Goal: Find specific page/section: Find specific page/section

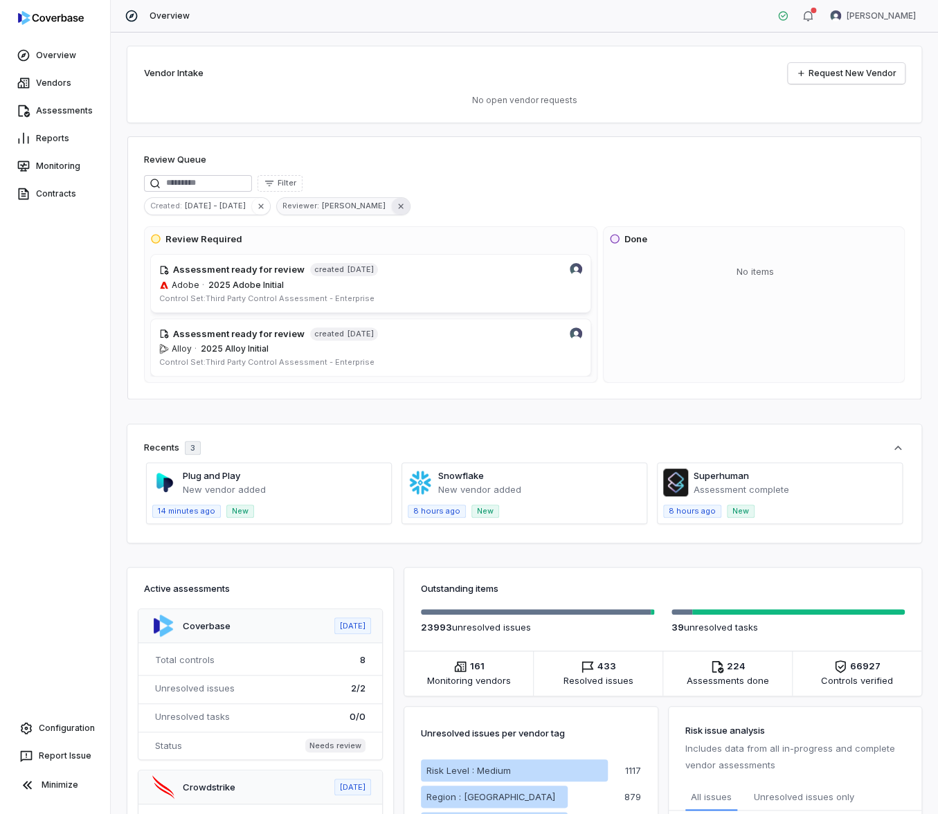
click at [396, 205] on icon "button" at bounding box center [401, 206] width 10 height 10
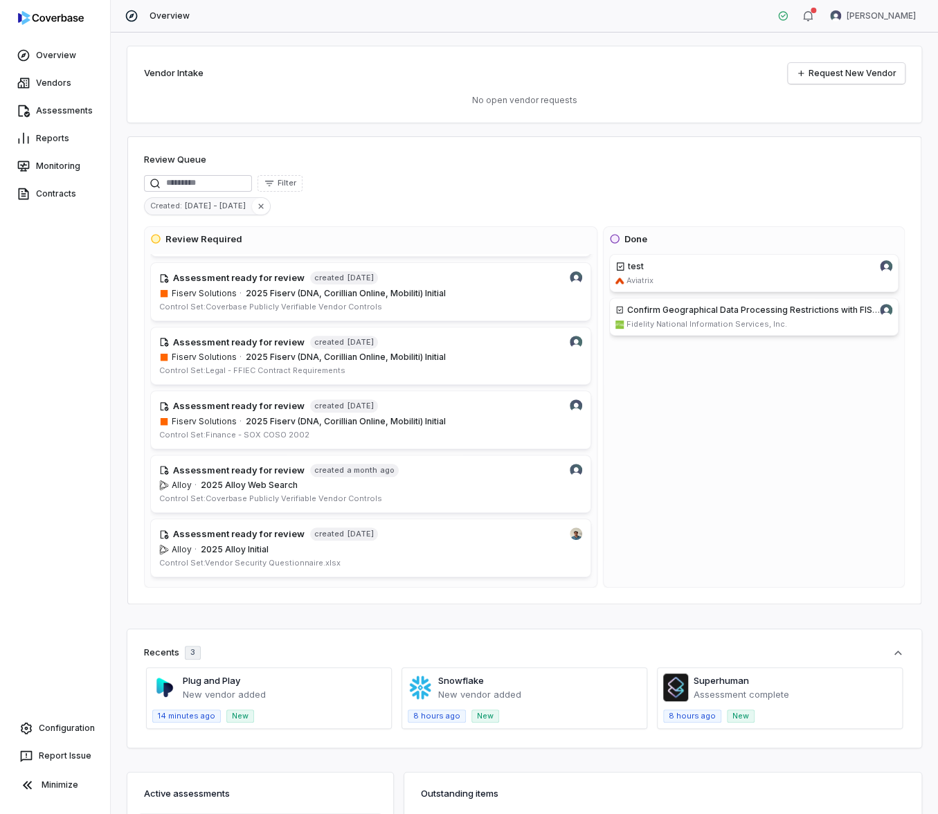
scroll to position [633, 0]
click at [256, 209] on icon "button" at bounding box center [261, 206] width 10 height 10
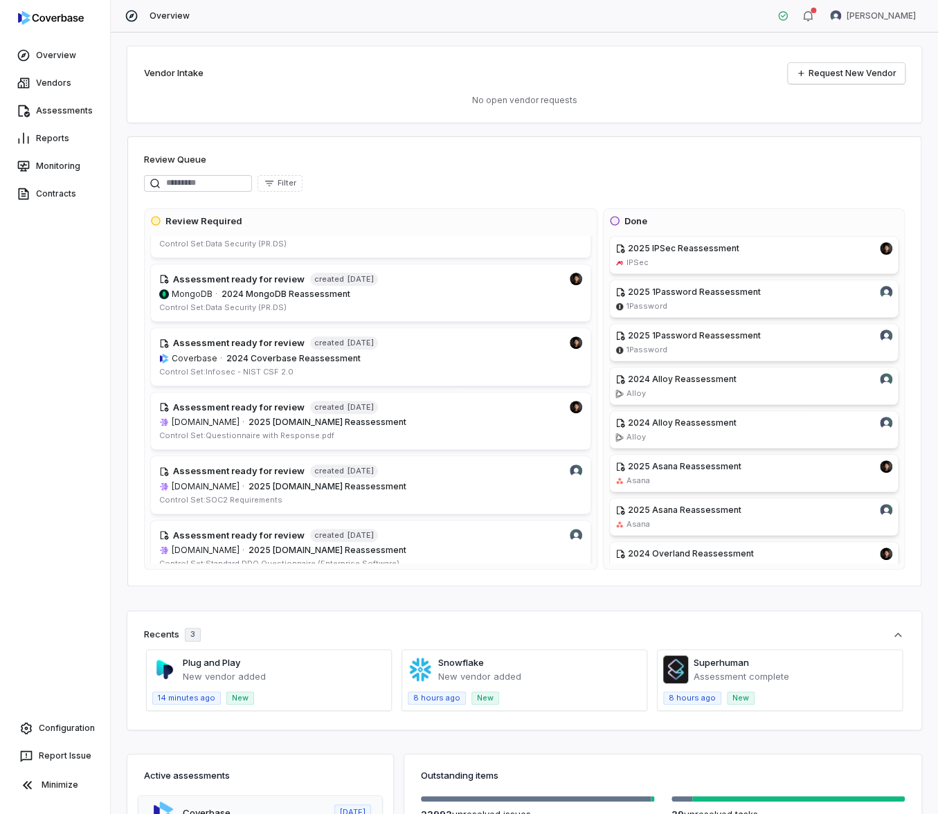
scroll to position [850, 0]
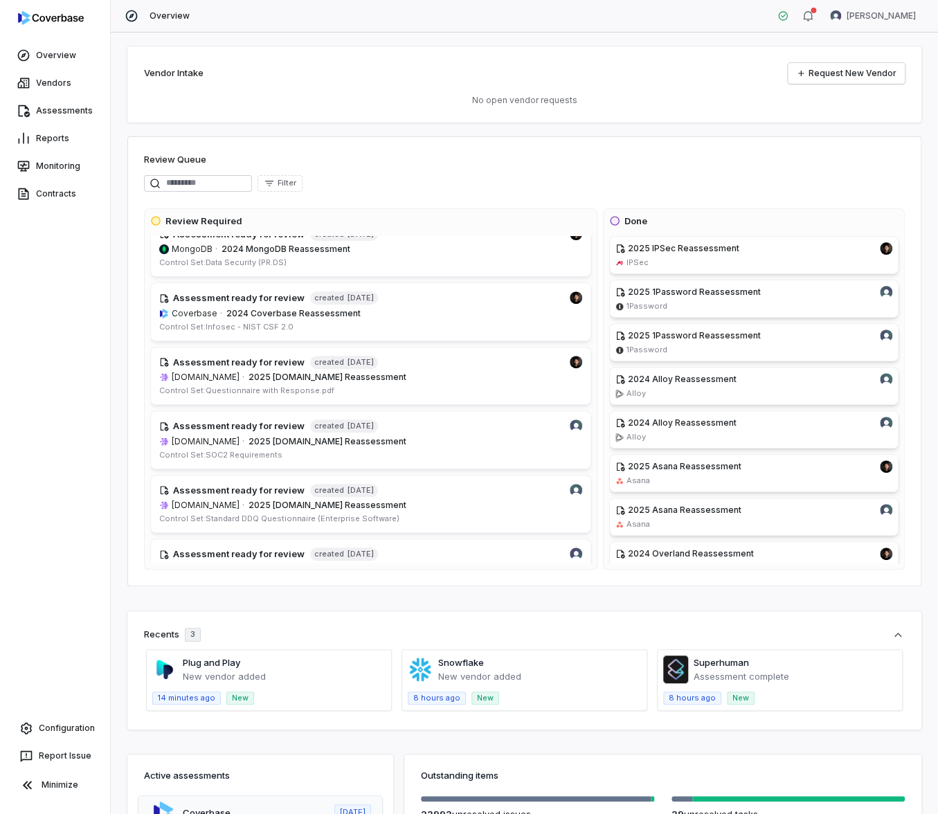
click at [461, 191] on div "Filter" at bounding box center [524, 186] width 761 height 22
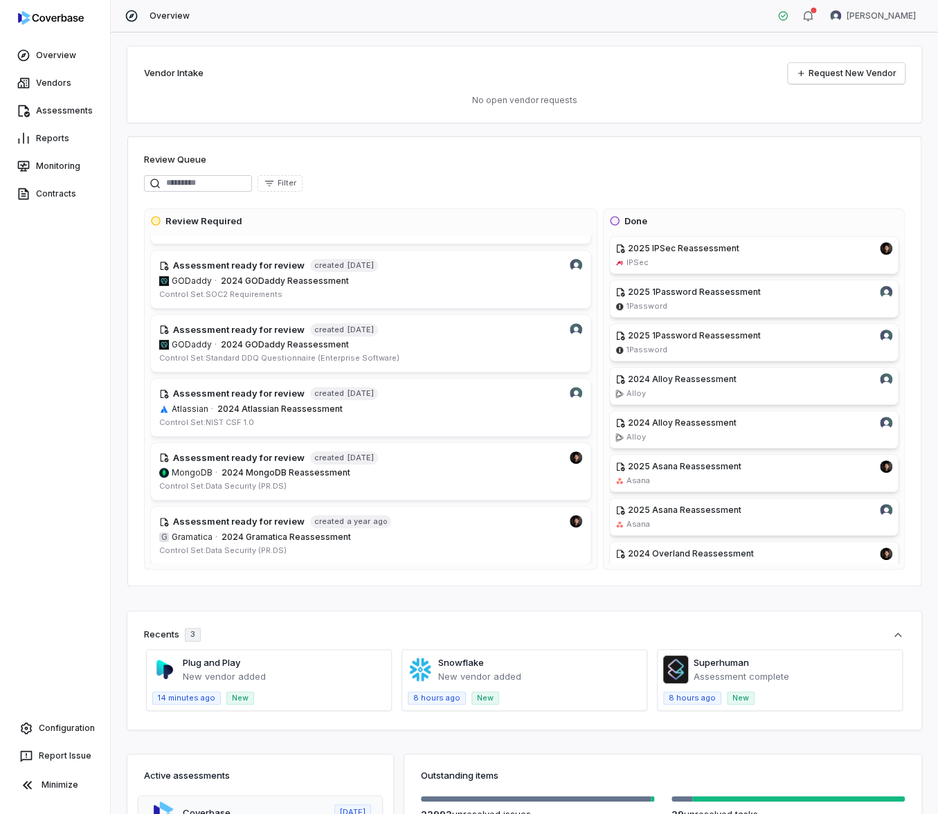
scroll to position [0, 0]
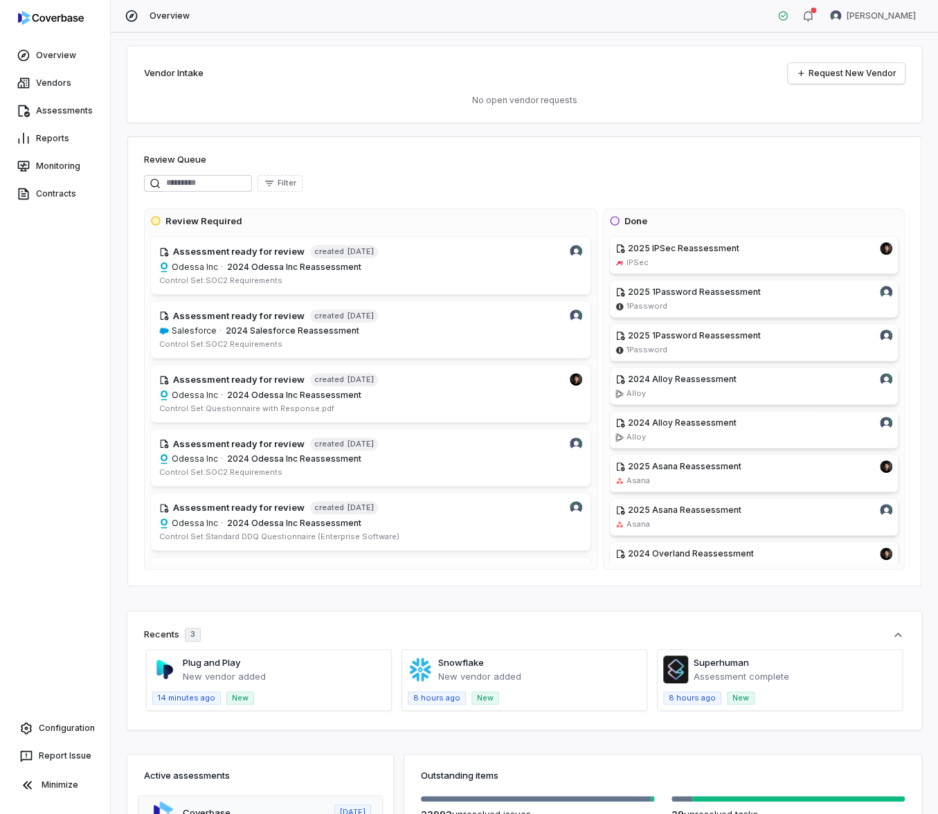
click at [604, 132] on div "Vendor Intake Request New Vendor No open vendor requests Review Queue Filter Re…" at bounding box center [524, 424] width 827 height 782
click at [89, 111] on link "Assessments" at bounding box center [55, 110] width 105 height 25
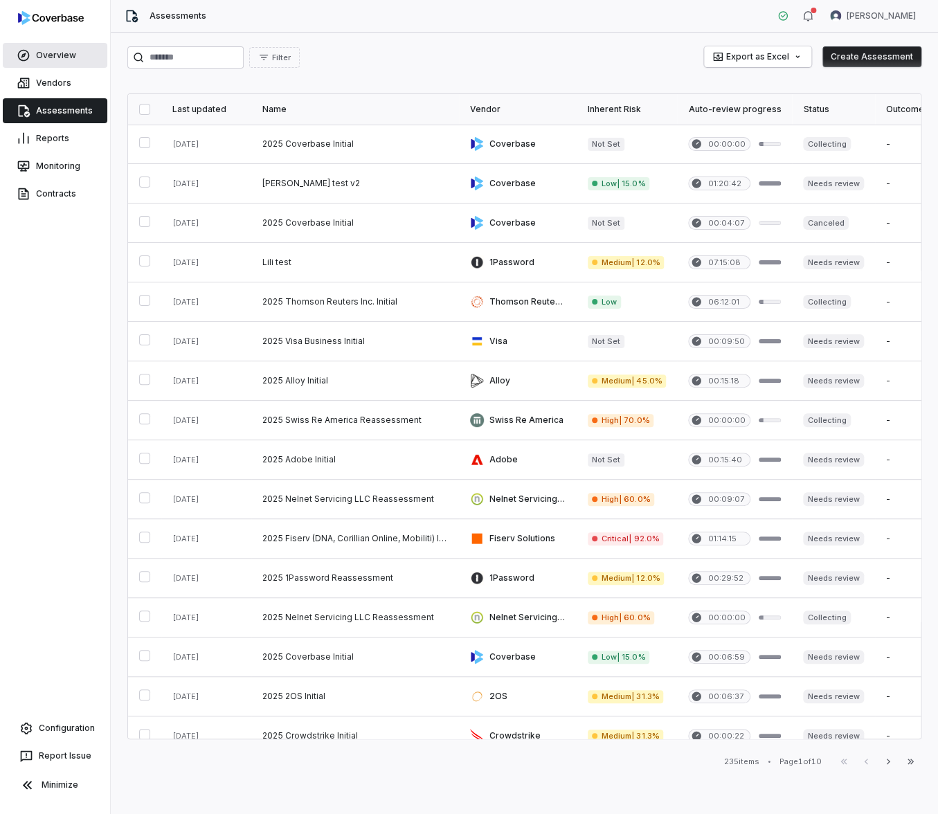
click at [66, 53] on link "Overview" at bounding box center [55, 55] width 105 height 25
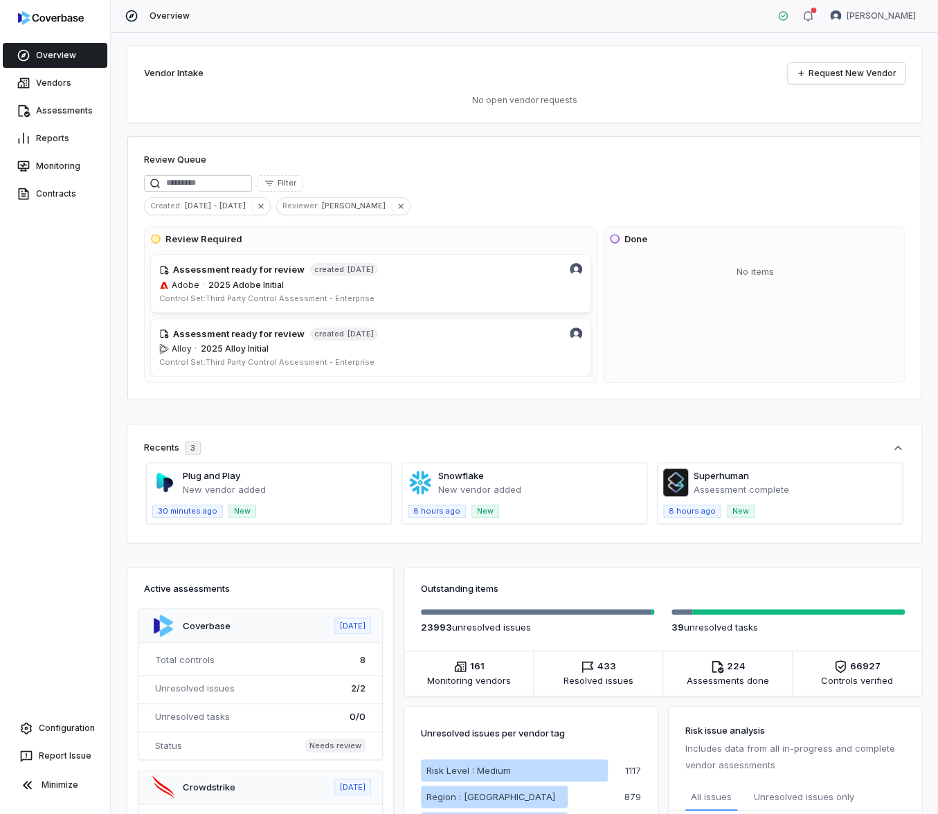
click at [436, 178] on div "Filter" at bounding box center [524, 183] width 761 height 17
click at [302, 186] on button "Filter" at bounding box center [280, 183] width 45 height 17
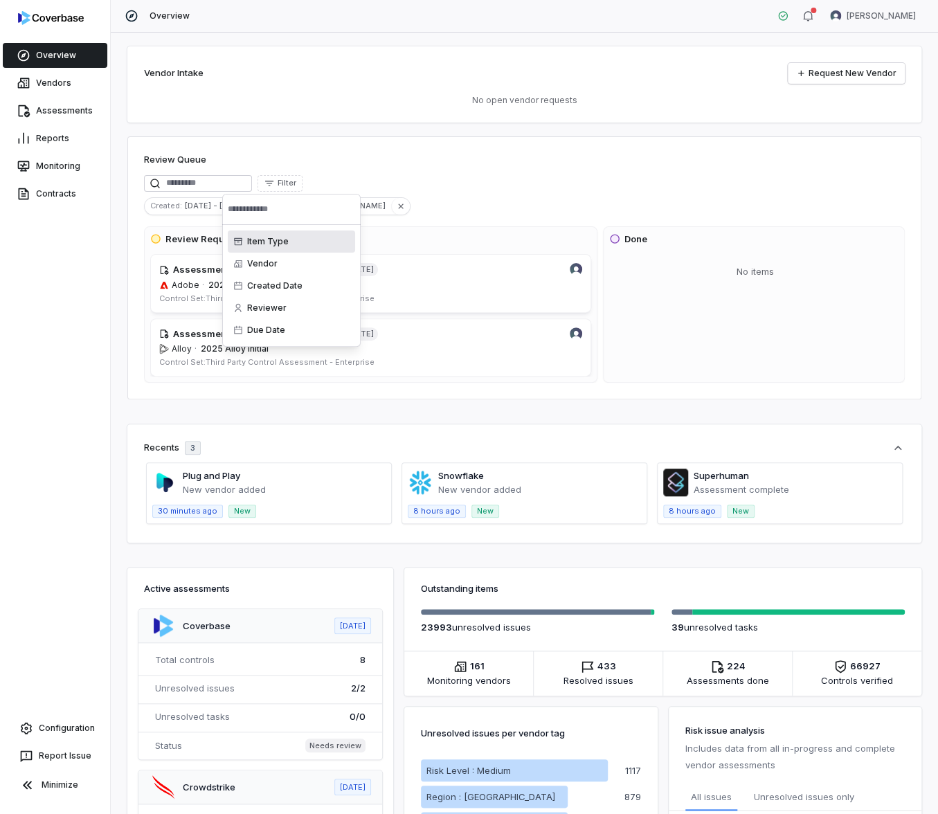
click at [356, 170] on div "Review Queue Filter Created : [DATE] - [DATE] Reviewer : [PERSON_NAME] Review R…" at bounding box center [524, 267] width 794 height 263
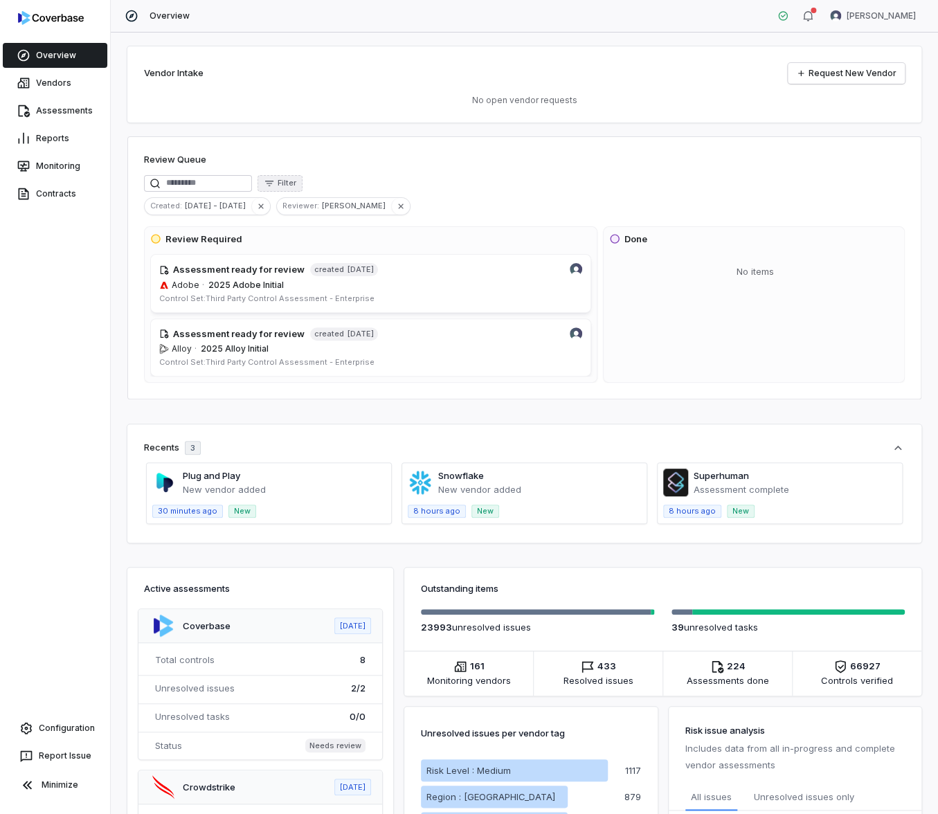
click at [287, 185] on button "Filter" at bounding box center [280, 183] width 45 height 17
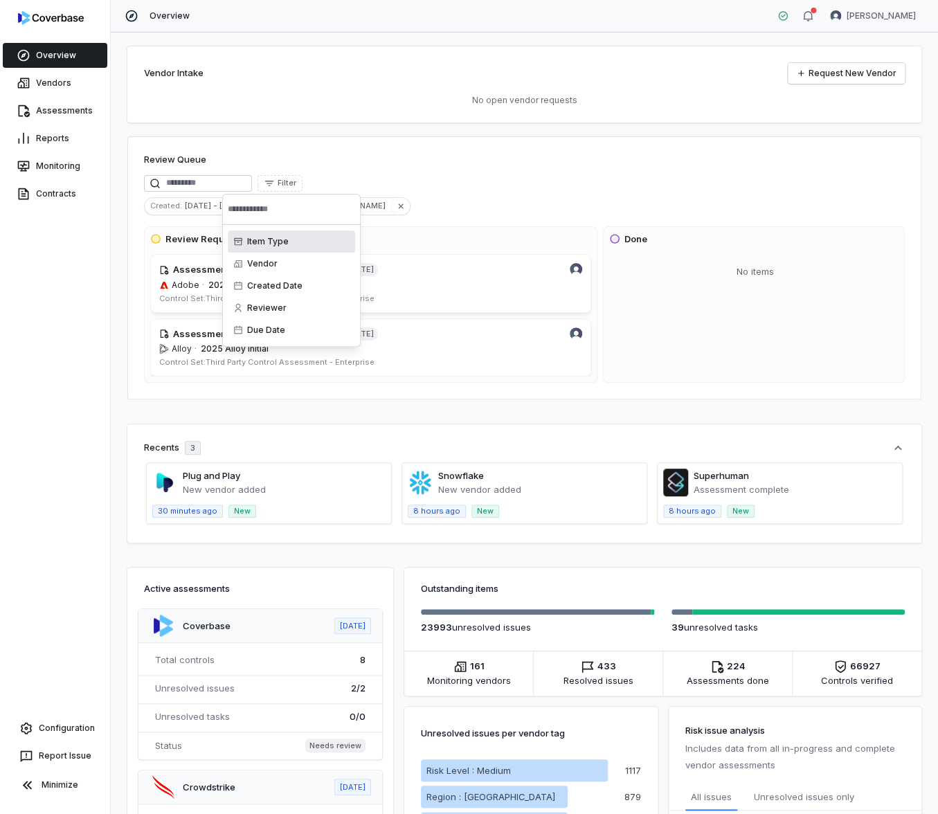
click at [387, 177] on div "Filter" at bounding box center [524, 183] width 761 height 17
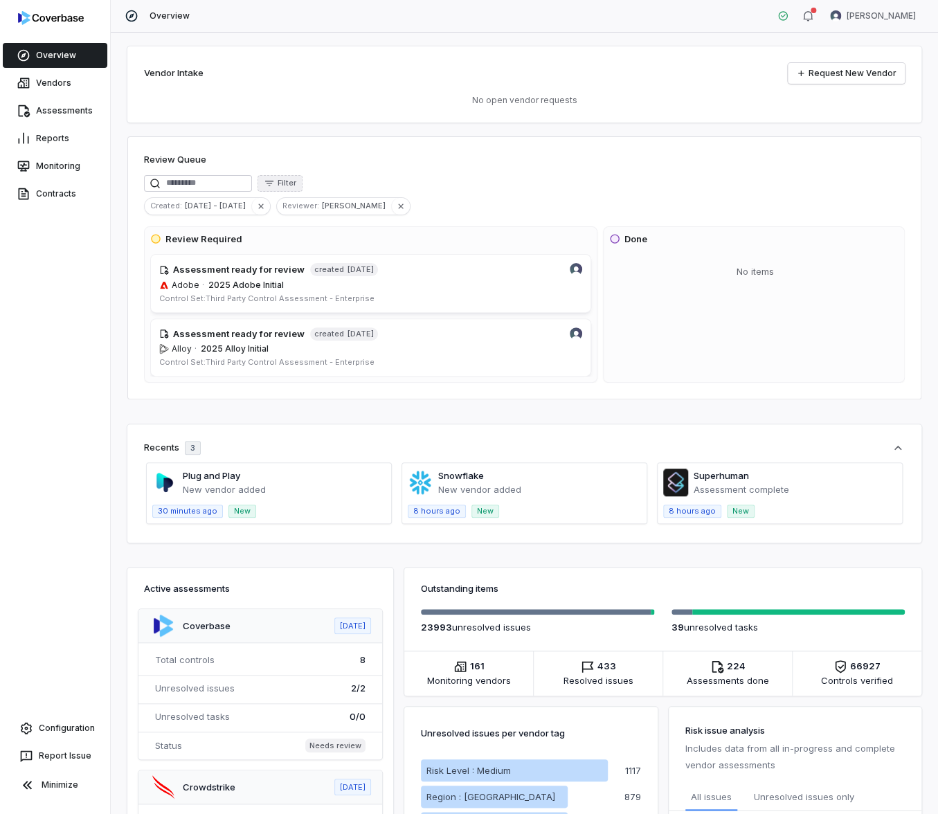
click at [296, 179] on span "Filter" at bounding box center [287, 183] width 19 height 10
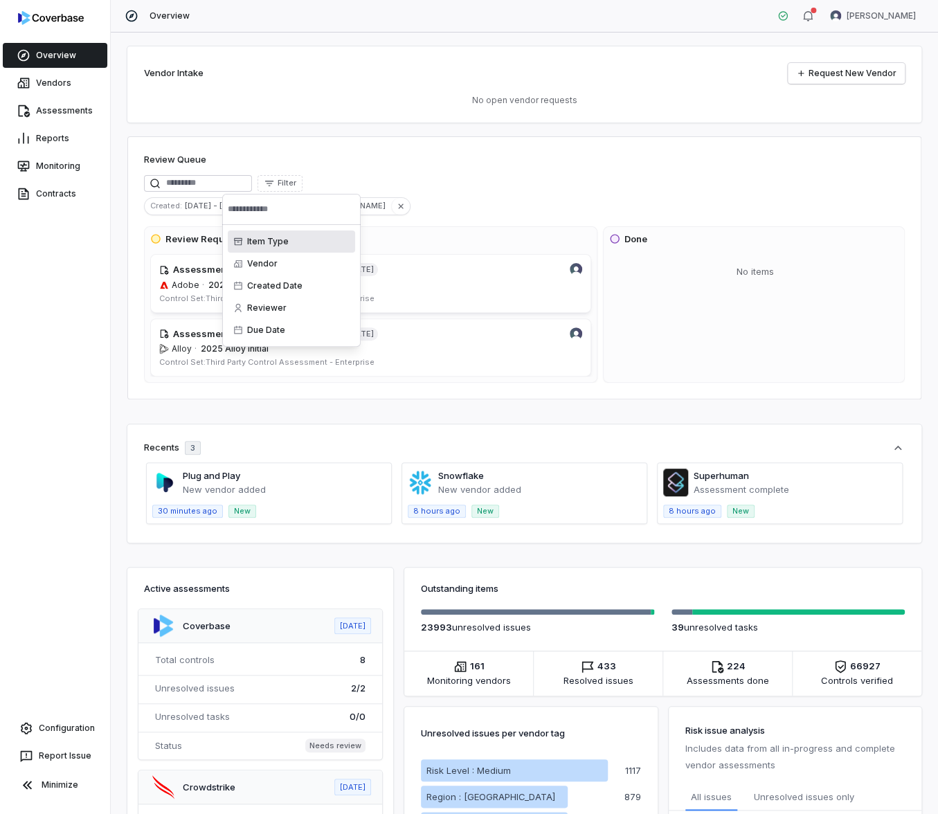
click at [428, 199] on div "Created : [DATE] - [DATE] Reviewer : [PERSON_NAME]" at bounding box center [524, 206] width 761 height 18
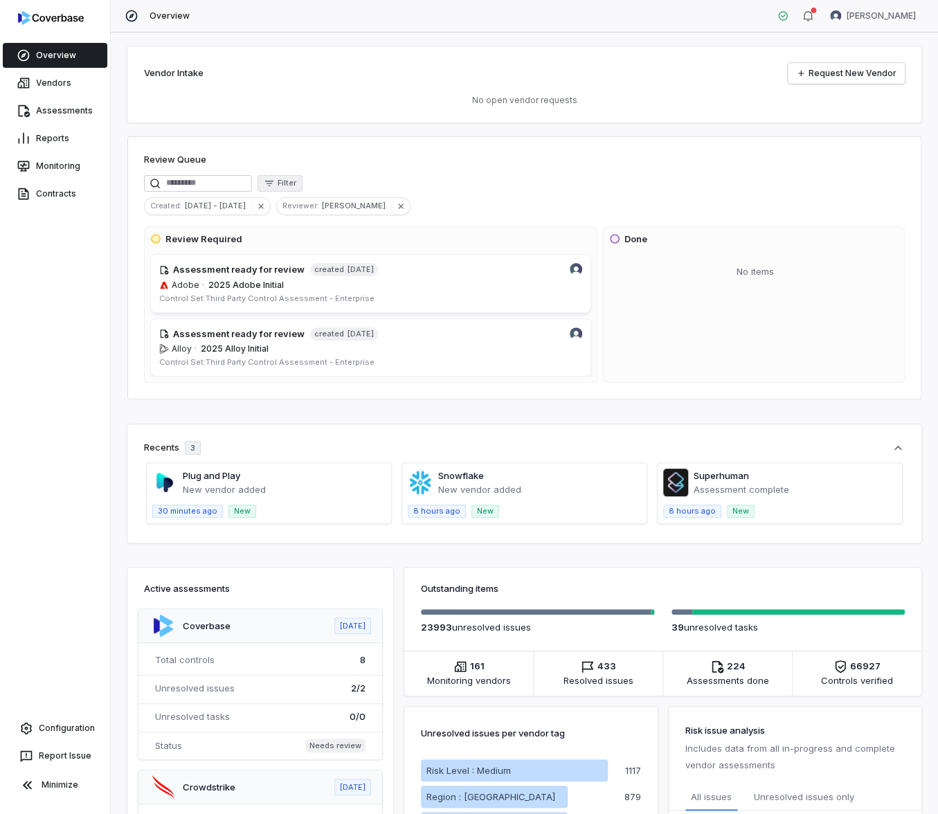
click at [296, 188] on span "Filter" at bounding box center [287, 183] width 19 height 10
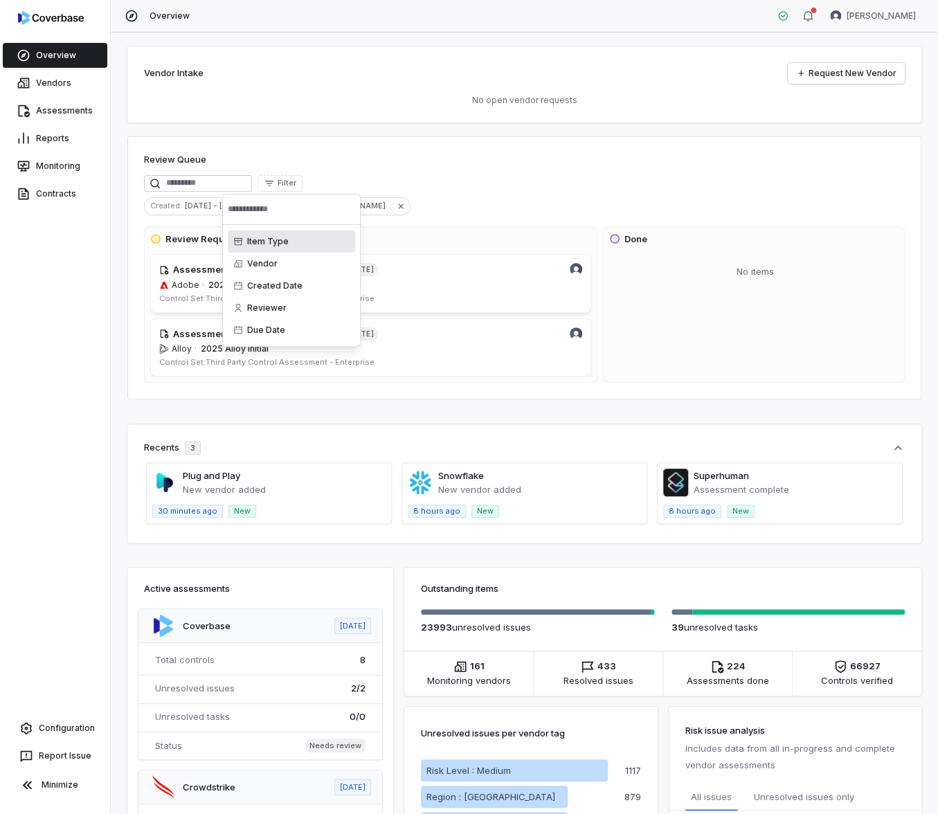
click at [439, 176] on div "Filter" at bounding box center [524, 183] width 761 height 17
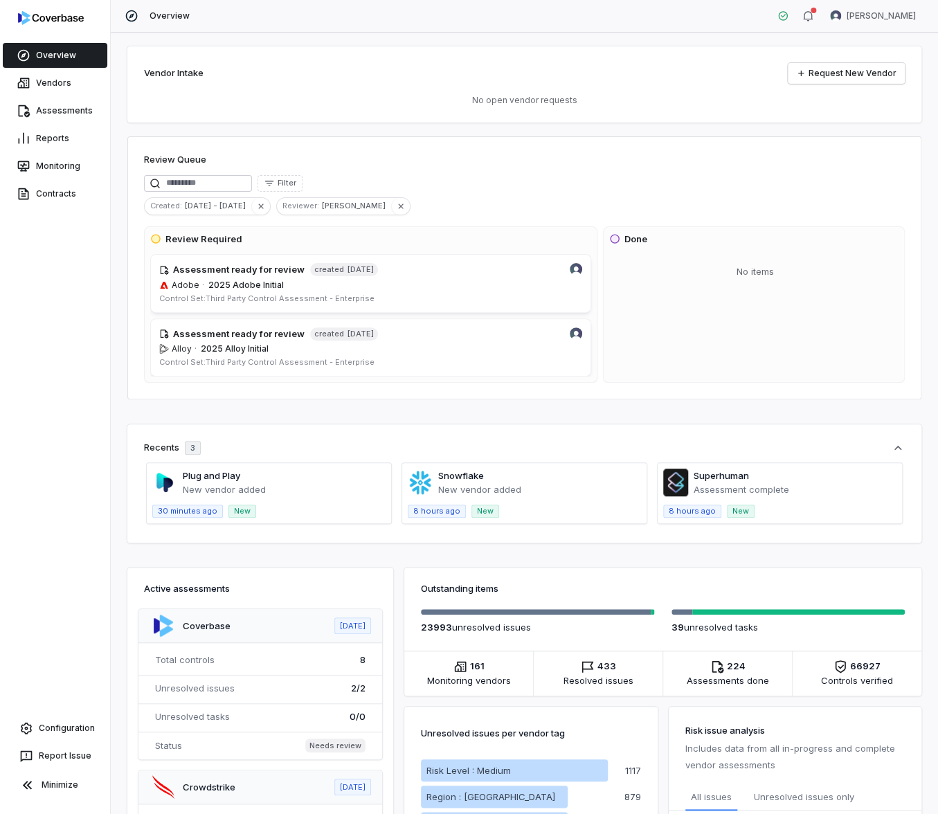
click at [402, 202] on div "Created : [DATE] - [DATE] Reviewer : [PERSON_NAME]" at bounding box center [524, 206] width 761 height 18
click at [396, 210] on icon "button" at bounding box center [401, 206] width 10 height 10
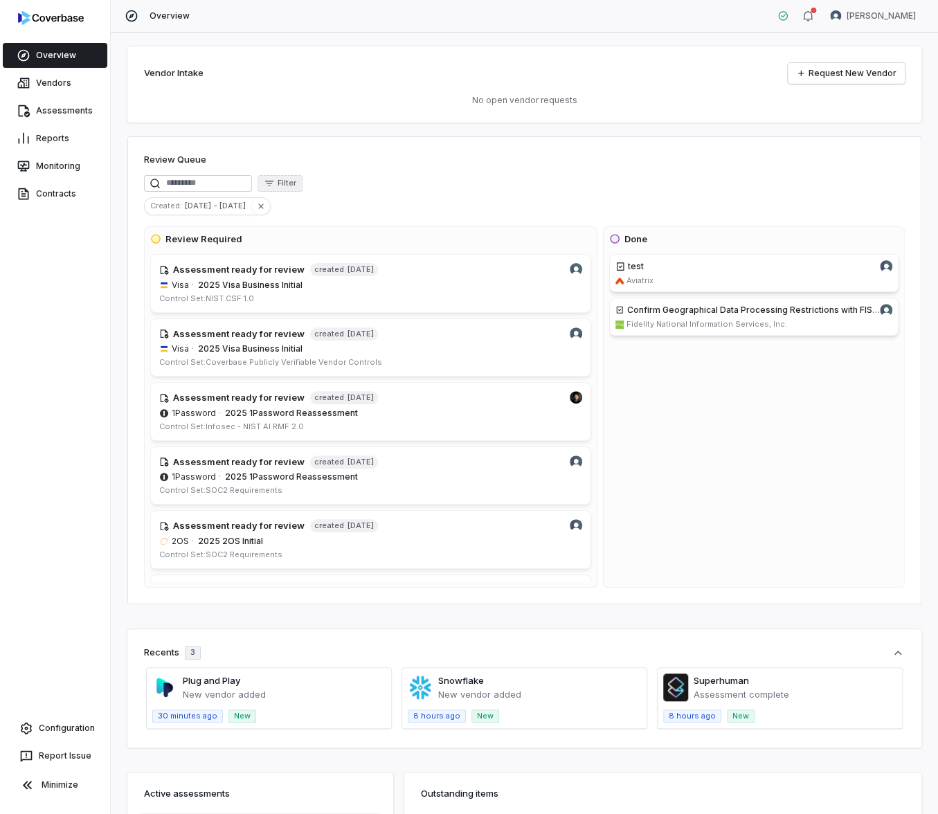
click at [289, 181] on span "Filter" at bounding box center [287, 183] width 19 height 10
click at [302, 270] on div "Vendor" at bounding box center [291, 264] width 127 height 22
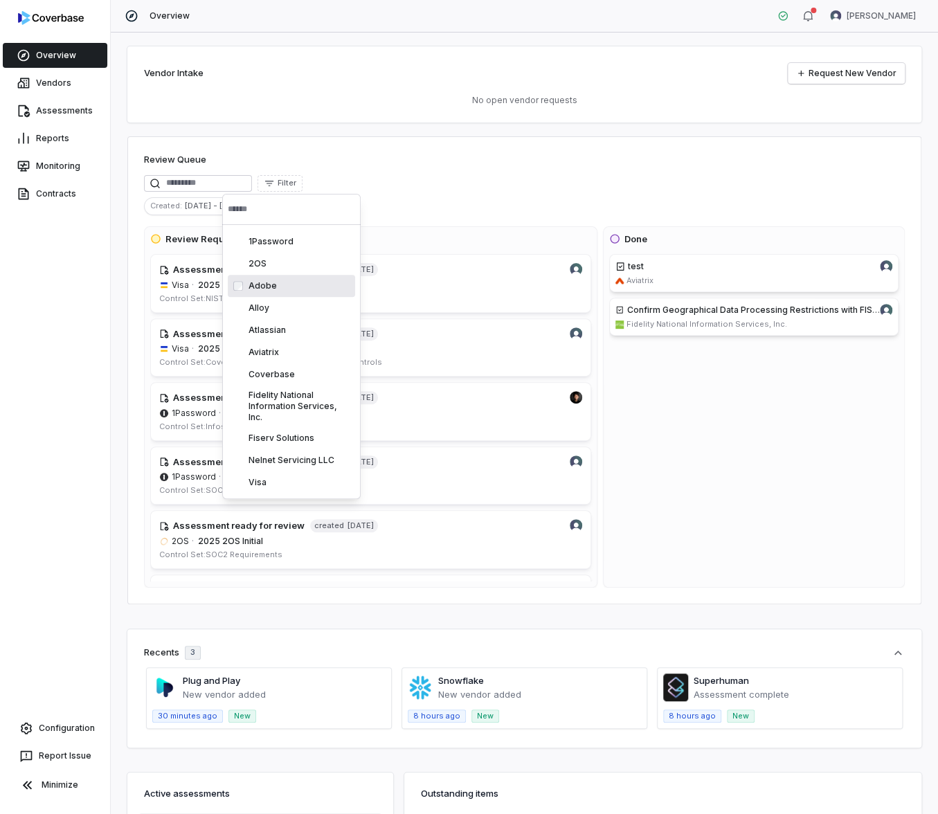
click at [302, 289] on div "Adobe" at bounding box center [291, 286] width 127 height 22
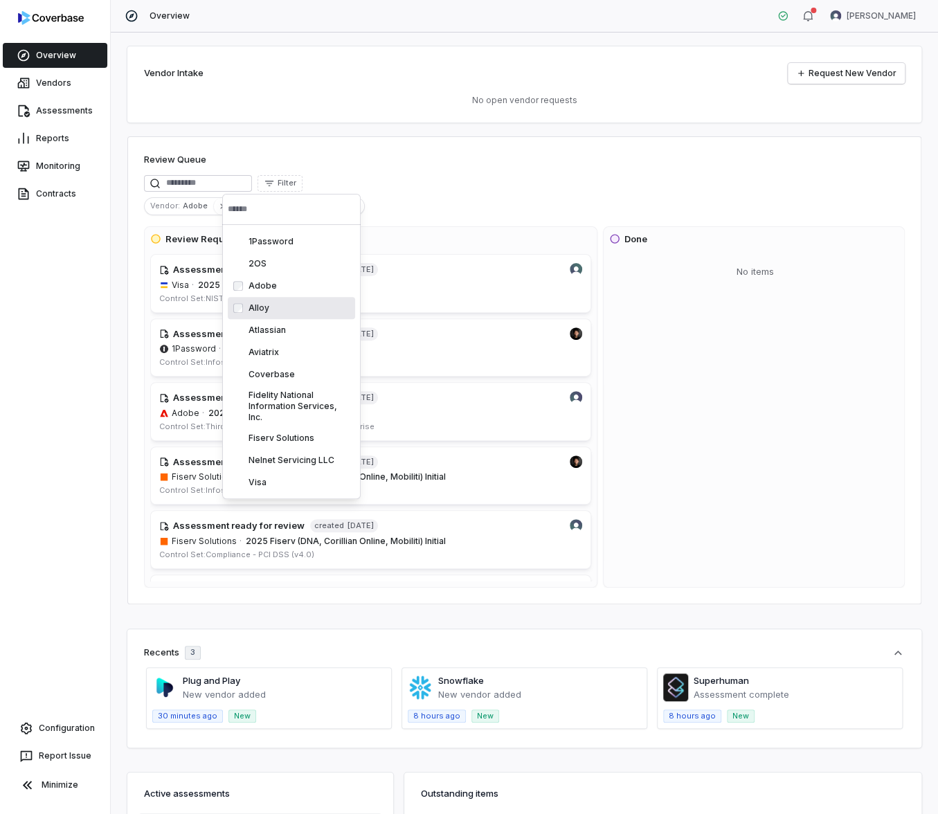
click at [301, 314] on div "Alloy" at bounding box center [291, 308] width 127 height 22
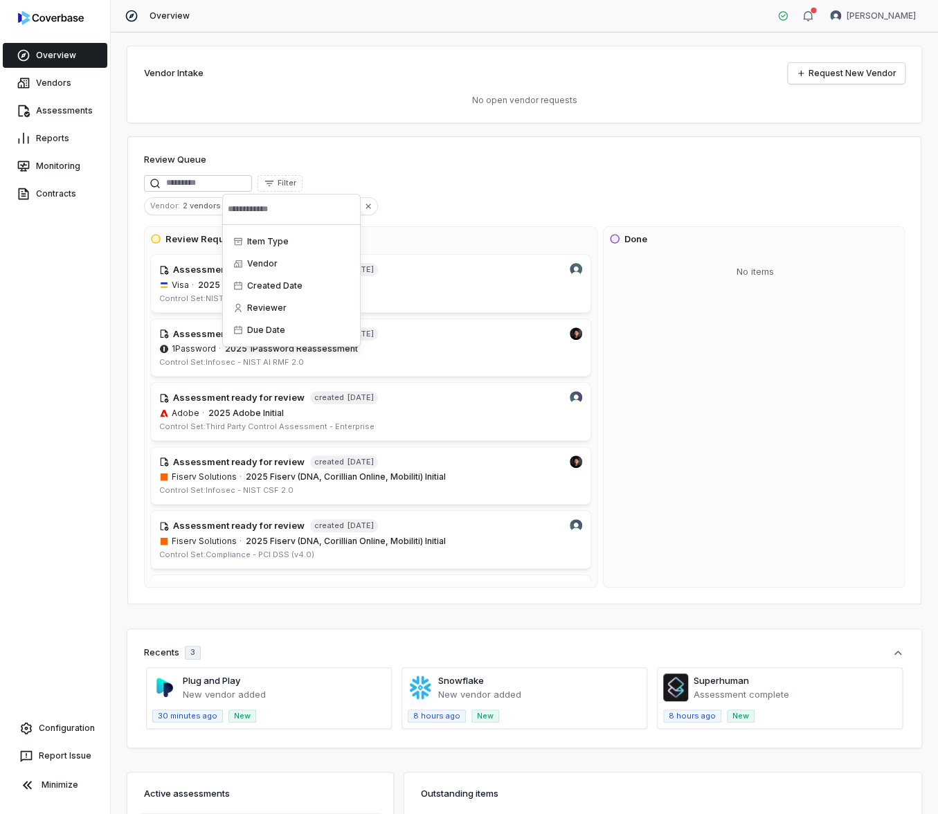
click at [491, 160] on div "Review Queue" at bounding box center [524, 161] width 761 height 17
